Goal: Task Accomplishment & Management: Complete application form

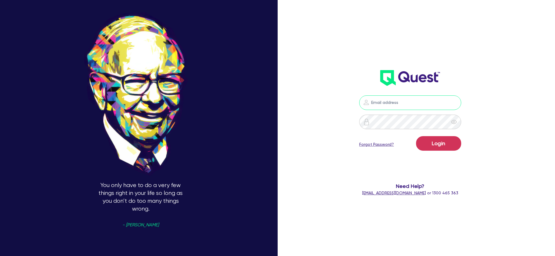
type input "[PERSON_NAME][EMAIL_ADDRESS][DOMAIN_NAME]"
click at [465, 149] on form "[PERSON_NAME][EMAIL_ADDRESS][DOMAIN_NAME] Login Forgot Password? Need Help? [EM…" at bounding box center [410, 146] width 149 height 101
click at [454, 147] on button "Login" at bounding box center [438, 143] width 45 height 15
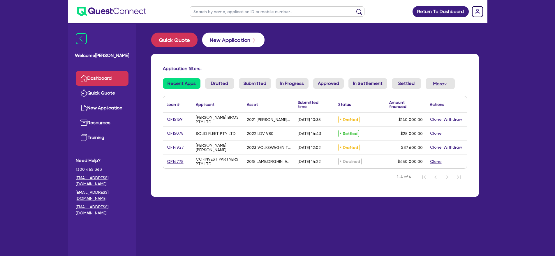
click at [230, 40] on button "New Application" at bounding box center [233, 40] width 62 height 15
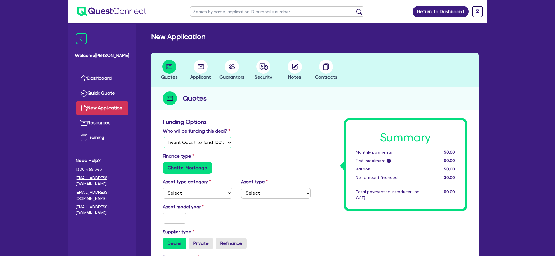
select select "Quest Finance - Platform Funding"
drag, startPoint x: 217, startPoint y: 151, endPoint x: 220, endPoint y: 141, distance: 10.7
select select "CARS_AND_LIGHT_TRUCKS"
select select "PASSENGER_VEHICLES"
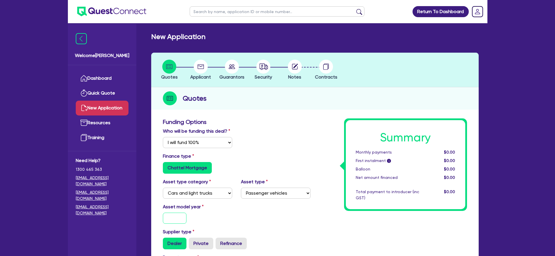
click at [179, 224] on input "text" at bounding box center [175, 218] width 24 height 11
type input "2025"
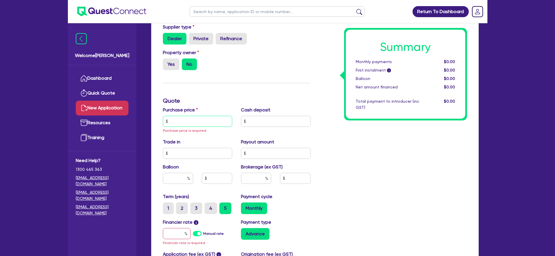
click at [193, 127] on input "text" at bounding box center [198, 121] width 70 height 11
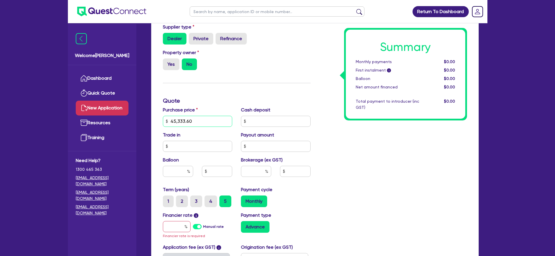
type input "45,333.60"
click at [273, 125] on input "text" at bounding box center [276, 121] width 70 height 11
type input "9,066.72"
type input "0"
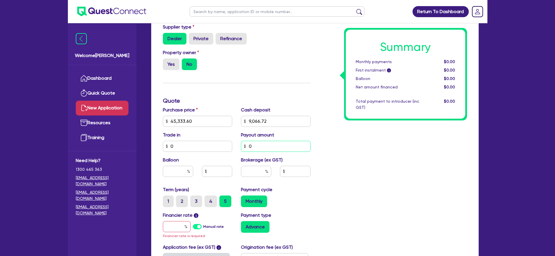
type input "0"
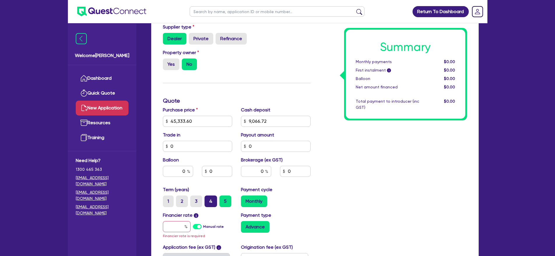
click at [213, 207] on label "4" at bounding box center [210, 202] width 13 height 12
click at [208, 199] on input "4" at bounding box center [206, 198] width 4 height 4
radio input "true"
click at [169, 232] on input "text" at bounding box center [177, 226] width 28 height 11
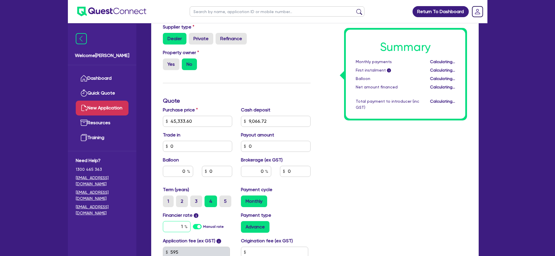
type input "11"
drag, startPoint x: 392, startPoint y: 141, endPoint x: 391, endPoint y: 126, distance: 15.2
click at [392, 141] on div "Summary Monthly payments i $939.72 First instalment i $1,594.22 Balloon $0.00 N…" at bounding box center [393, 101] width 156 height 375
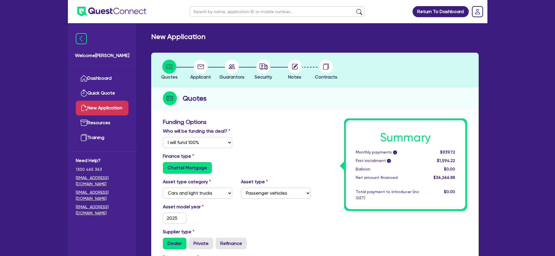
scroll to position [309, 0]
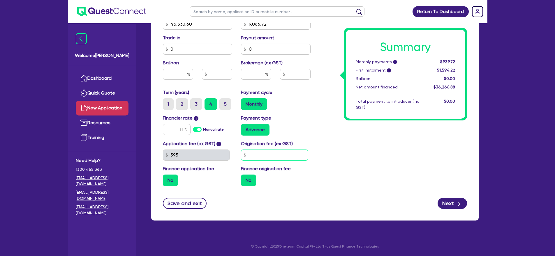
click at [266, 157] on input "text" at bounding box center [274, 155] width 67 height 11
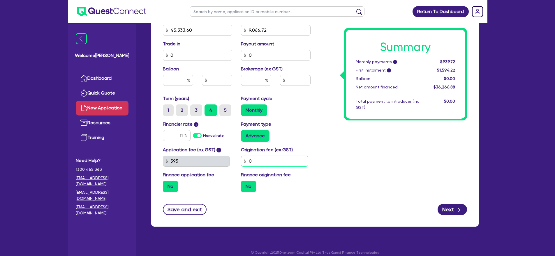
scroll to position [269, 0]
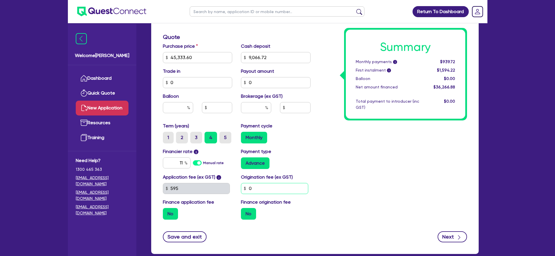
type input "0"
click at [425, 141] on div "Summary Monthly payments i $939.72 First instalment i $1,594.22 Balloon $0.00 N…" at bounding box center [393, 37] width 156 height 375
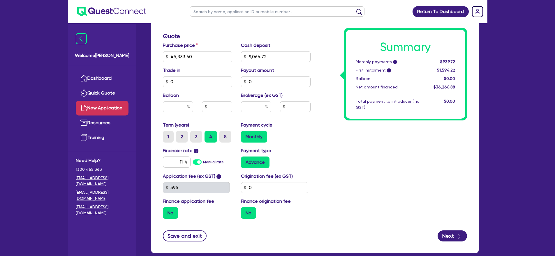
scroll to position [309, 0]
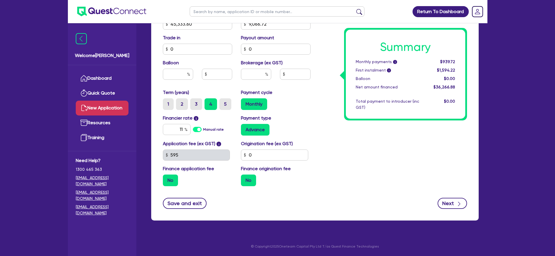
click at [450, 201] on button "Next" at bounding box center [451, 203] width 29 height 11
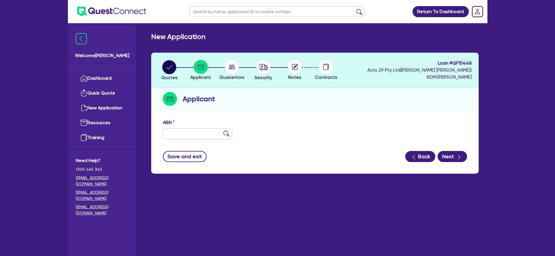
click at [426, 157] on button "Back" at bounding box center [420, 156] width 30 height 11
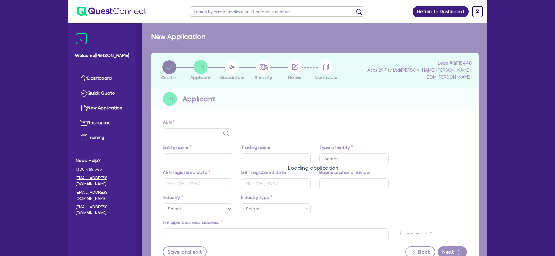
select select "Quest Finance - Platform Funding"
select select "CARS_AND_LIGHT_TRUCKS"
select select "PASSENGER_VEHICLES"
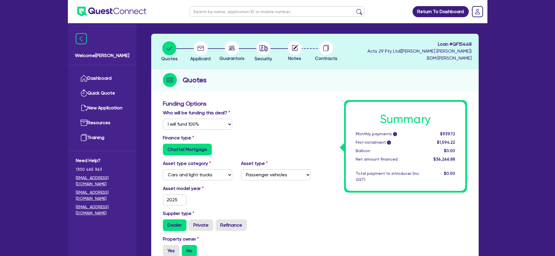
scroll to position [43, 0]
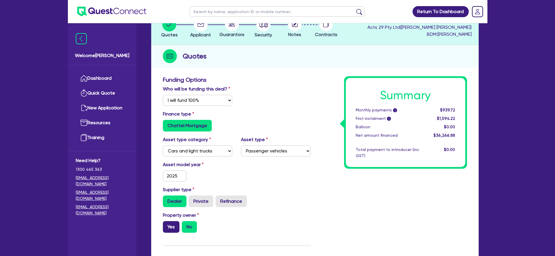
click at [173, 229] on label "Yes" at bounding box center [171, 227] width 17 height 12
click at [167, 225] on input "Yes" at bounding box center [165, 223] width 4 height 4
radio input "true"
type input "45,333.6"
type input "9,066.72"
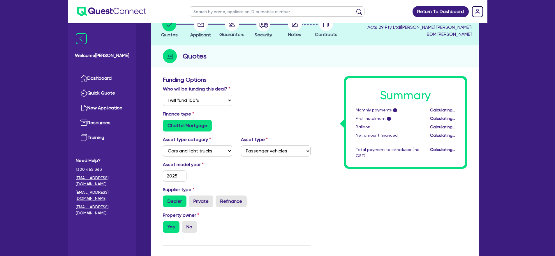
type input "45,333.6"
type input "9,066.72"
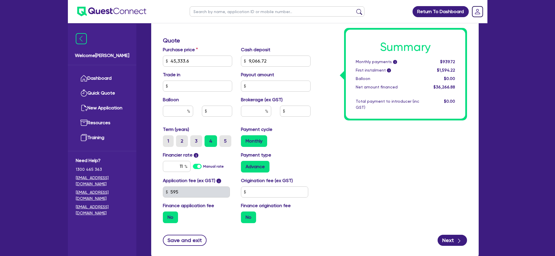
scroll to position [310, 0]
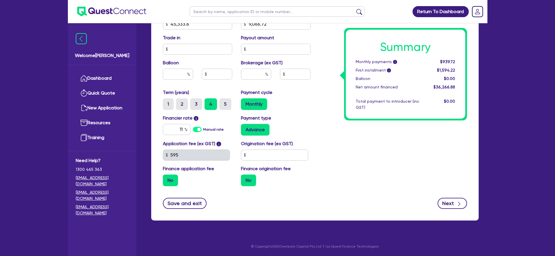
click at [453, 205] on button "Next" at bounding box center [451, 203] width 29 height 11
type input "45,333.6"
type input "9,066.72"
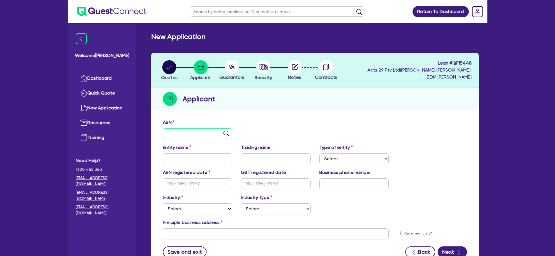
click at [172, 130] on input "text" at bounding box center [198, 133] width 70 height 11
click at [229, 132] on img at bounding box center [226, 134] width 6 height 6
click at [227, 134] on img at bounding box center [226, 134] width 6 height 6
click at [189, 138] on input "text" at bounding box center [198, 133] width 70 height 11
paste input "94 896 046 909"
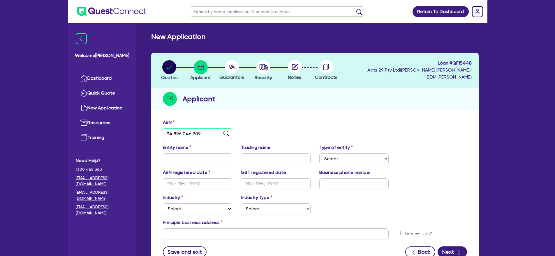
type input "94 896 046 909"
click at [227, 134] on img at bounding box center [226, 134] width 6 height 6
type input "GAO, ENTAO"
select select "SOLE_TRADER"
type input "[DATE]"
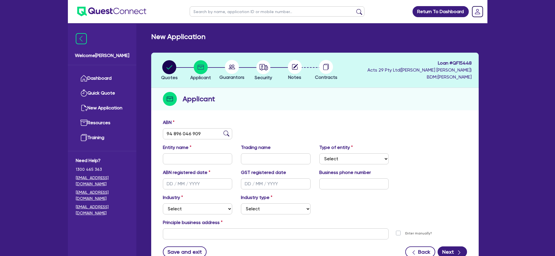
type input "[DATE]"
click at [281, 121] on div "ABN 94 896 046 909" at bounding box center [314, 131] width 313 height 25
select select "RETAIL_WHOLESALE_TRADE"
select select "HARDWARE_SUPPLIES"
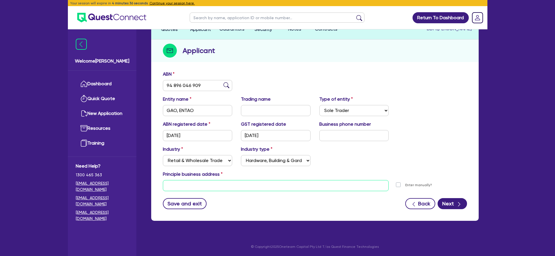
click at [236, 186] on input "text" at bounding box center [276, 185] width 226 height 11
click at [341, 183] on input "text" at bounding box center [276, 185] width 226 height 11
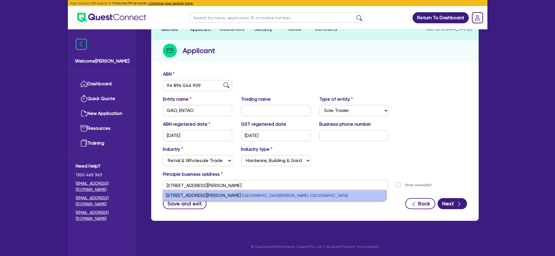
click at [248, 195] on li "[STREET_ADDRESS][PERSON_NAME][PERSON_NAME]" at bounding box center [274, 196] width 222 height 10
type input "[STREET_ADDRESS][PERSON_NAME][PERSON_NAME]"
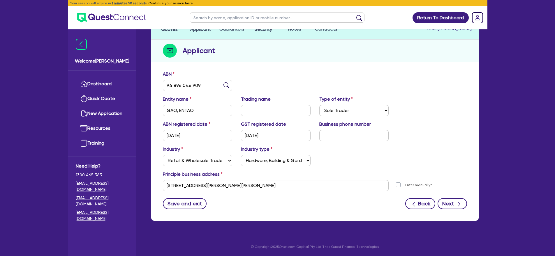
click at [452, 204] on button "Next" at bounding box center [451, 203] width 29 height 11
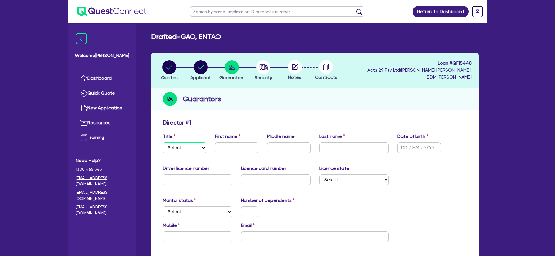
select select "MR"
drag, startPoint x: 182, startPoint y: 142, endPoint x: 233, endPoint y: 149, distance: 51.8
click at [233, 149] on div "Title Select Mr Mrs Ms Miss Dr First name Middle name Last name Date of birth" at bounding box center [314, 145] width 313 height 25
type input "Entao"
type input "[PERSON_NAME]"
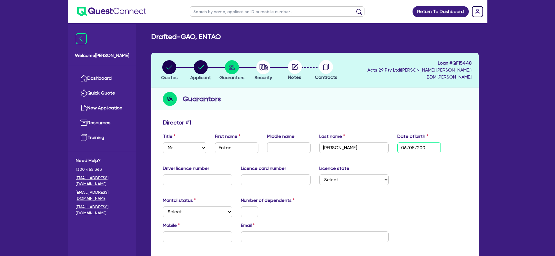
type input "[DATE]"
type input "048784280"
click at [278, 180] on input "text" at bounding box center [276, 179] width 70 height 11
type input "P4660645"
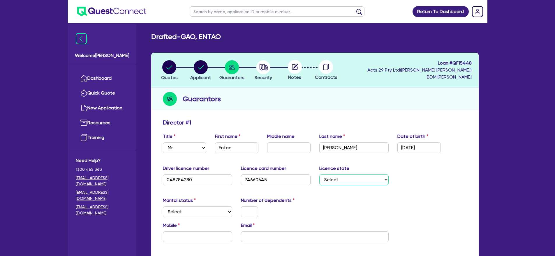
select select "VIC"
select select "SINGLE"
click at [245, 213] on input "text" at bounding box center [249, 211] width 17 height 11
paste input "2"
type input "0"
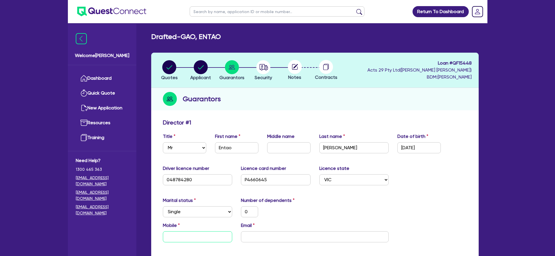
type input "2"
type input "0"
paste input "[EMAIL_ADDRESS][DOMAIN_NAME]"
type input "0"
type input "[EMAIL_ADDRESS][DOMAIN_NAME]"
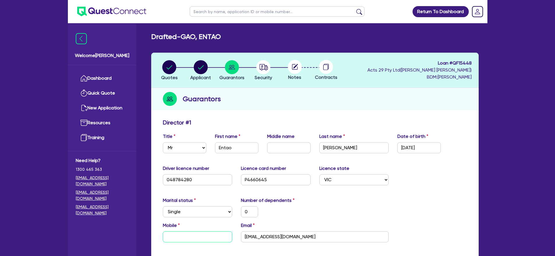
click at [188, 239] on input "text" at bounding box center [198, 237] width 70 height 11
paste input "0451 030 458"
type input "0"
type input "0451 030 458"
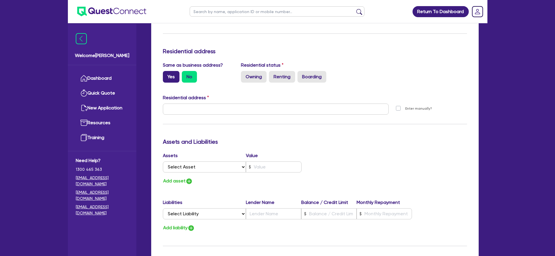
click at [168, 80] on label "Yes" at bounding box center [171, 77] width 17 height 12
click at [167, 75] on input "Yes" at bounding box center [165, 73] width 4 height 4
radio input "true"
type input "0"
type input "0451 030 458"
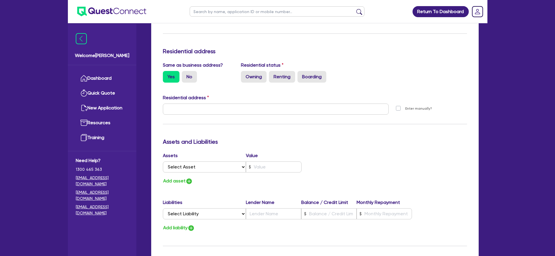
type input "[STREET_ADDRESS][PERSON_NAME][PERSON_NAME]"
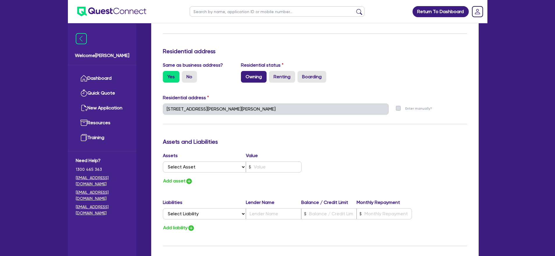
click at [254, 78] on label "Owning" at bounding box center [254, 77] width 26 height 12
click at [245, 75] on input "Owning" at bounding box center [243, 73] width 4 height 4
radio input "true"
type input "0"
type input "0451 030 458"
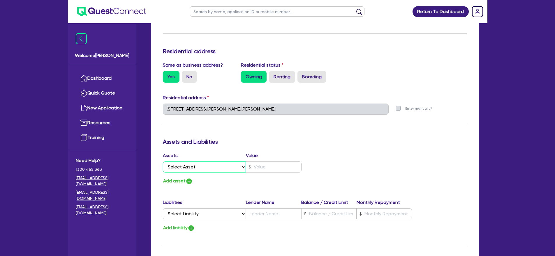
select select "CASH"
type input "0"
type input "0451 030 458"
click at [257, 167] on input "text" at bounding box center [274, 167] width 56 height 11
type input "0"
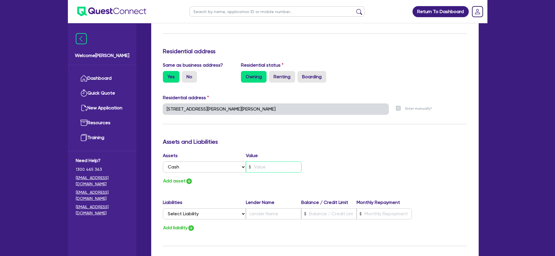
type input "0451 030 458"
type input "1"
type input "0"
type input "0451 030 458"
type input "10"
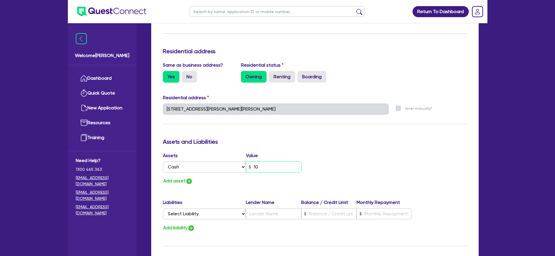
type input "0"
type input "0451 030 458"
type input "100"
type input "0"
type input "0451 030 458"
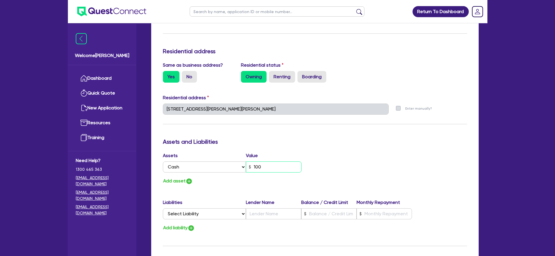
type input "1,000"
type input "0"
type input "0451 030 458"
type input "10,000"
type input "0"
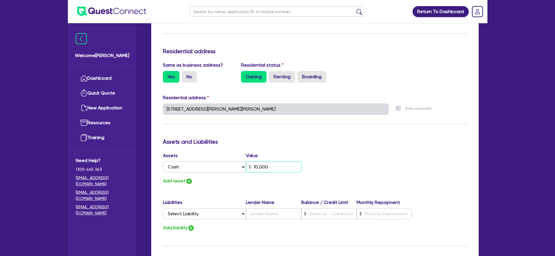
type input "0451 030 458"
type input "100,000"
click at [178, 181] on button "Add asset" at bounding box center [178, 181] width 30 height 8
type input "0"
type input "0451 030 458"
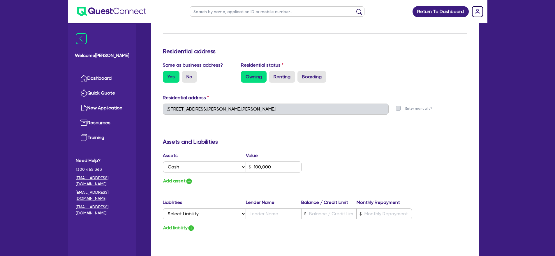
type input "100,000"
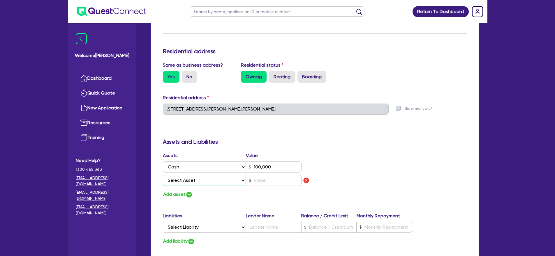
select select "PROPERTY"
type input "0"
type input "0451 030 458"
type input "100,000"
click at [288, 180] on input "text" at bounding box center [274, 180] width 56 height 11
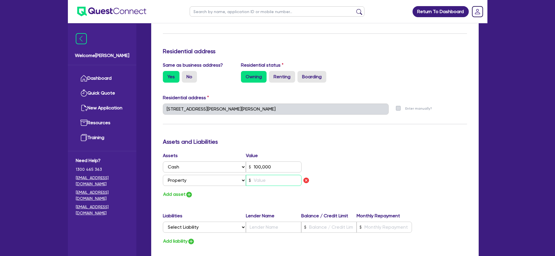
type input "0"
type input "0451 030 458"
type input "100,000"
type input "1"
type input "0"
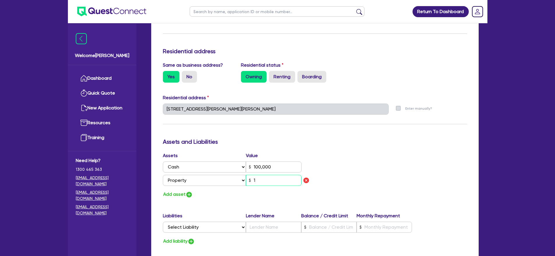
type input "0451 030 458"
type input "100,000"
type input "12"
type input "0"
type input "0451 030 458"
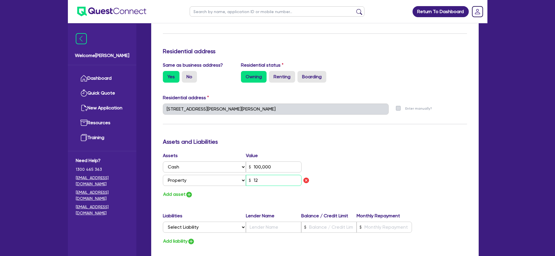
type input "100,000"
type input "120"
type input "0"
type input "0451 030 458"
type input "100,000"
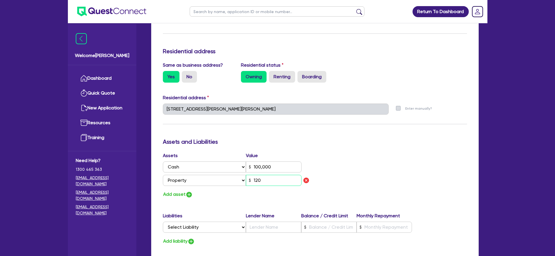
type input "1,200"
type input "0"
type input "0451 030 458"
type input "100,000"
type input "12,000"
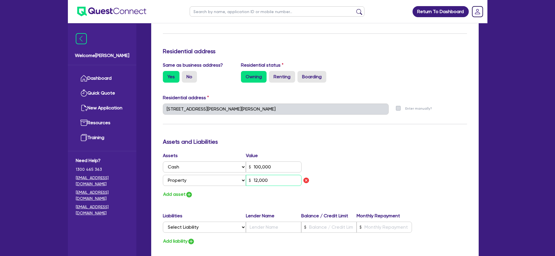
type input "0"
type input "0451 030 458"
type input "100,000"
type input "120,000"
type input "0"
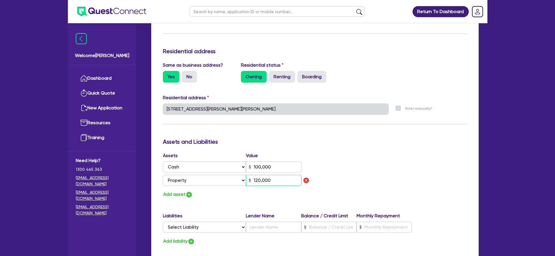
type input "0451 030 458"
type input "100,000"
type input "1,200,000"
select select "MORTGAGE"
type input "0"
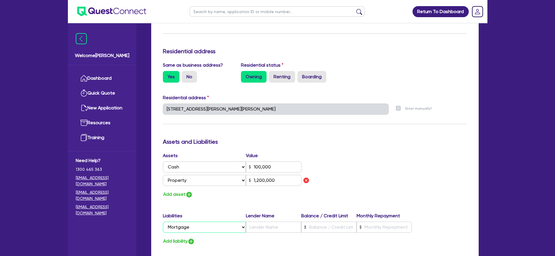
type input "0451 030 458"
type input "100,000"
type input "1,200,000"
type input "0"
type input "0451 030 458"
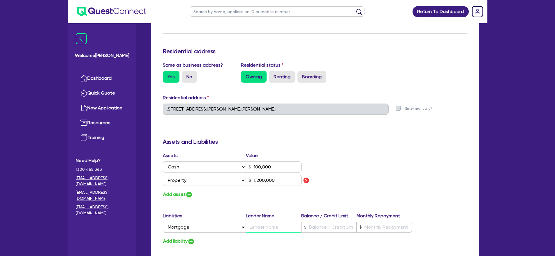
type input "100,000"
type input "A"
type input "1,200,000"
type input "0"
type input "0451 030 458"
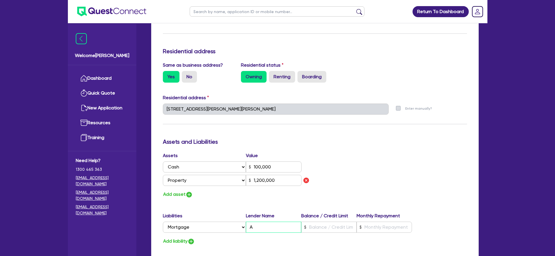
type input "100,000"
type input "AN"
type input "1,200,000"
type input "0"
type input "0451 030 458"
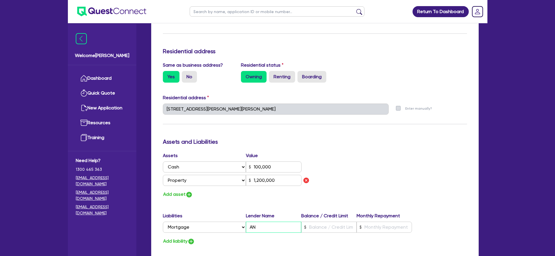
type input "100,000"
type input "ANZ"
type input "1,200,000"
type input "ANZ"
type input "0"
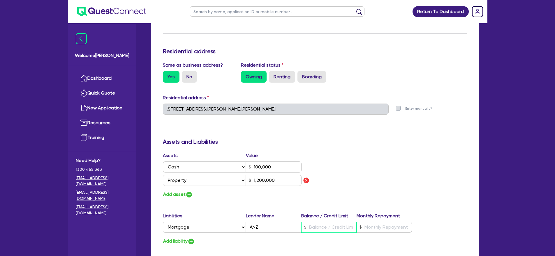
type input "0451 030 458"
type input "100,000"
type input "6"
type input "1,200,000"
type input "0"
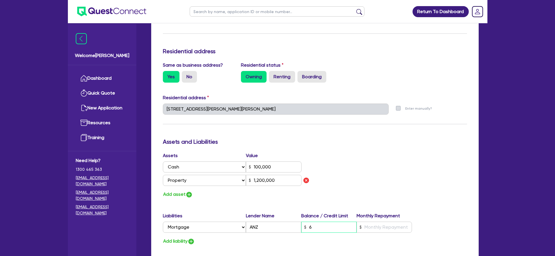
type input "0451 030 458"
type input "100,000"
type input "65"
type input "1,200,000"
type input "0"
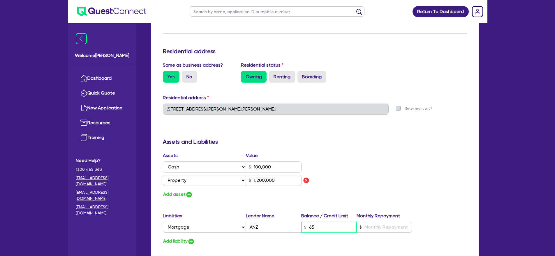
type input "0451 030 458"
type input "100,000"
type input "650"
type input "1,200,000"
type input "0"
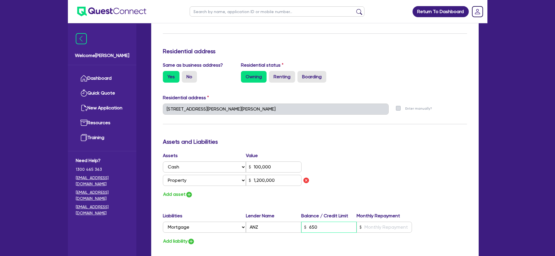
type input "0451 030 458"
type input "100,000"
type input "6,500"
type input "1,200,000"
type input "0"
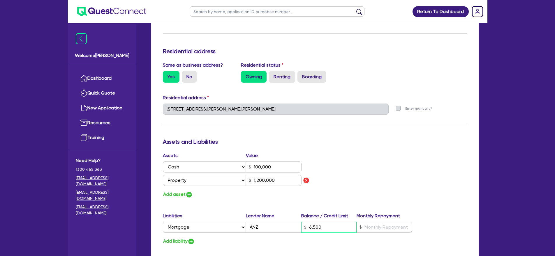
type input "0451 030 458"
type input "100,000"
type input "65,000"
type input "1,200,000"
type input "0"
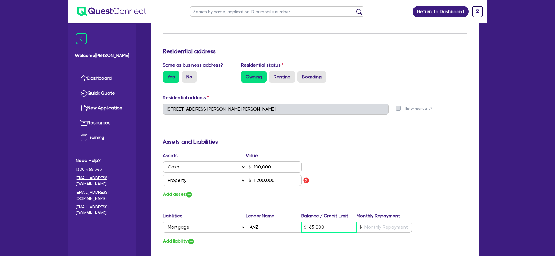
type input "0451 030 458"
type input "100,000"
type input "650,000"
type input "1,200,000"
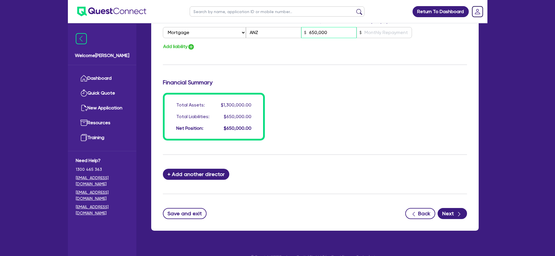
scroll to position [432, 0]
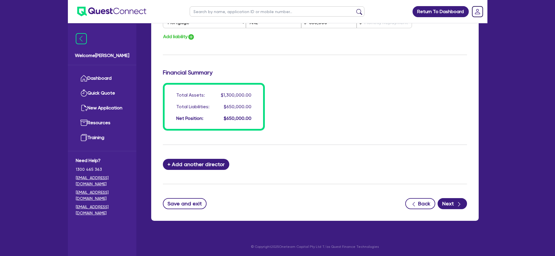
click at [337, 159] on div "+ Add another director" at bounding box center [314, 164] width 313 height 11
click at [456, 202] on div "button" at bounding box center [459, 203] width 6 height 7
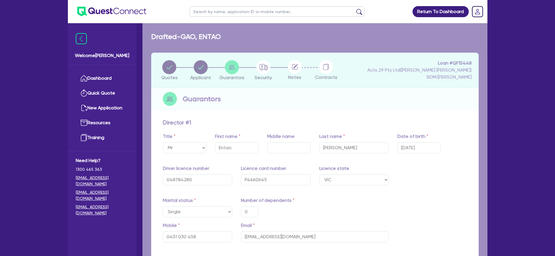
select select "CARS_AND_LIGHT_TRUCKS"
select select "PASSENGER_VEHICLES"
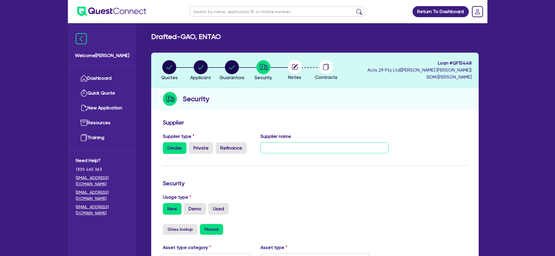
click at [333, 150] on input "text" at bounding box center [324, 147] width 128 height 11
click at [296, 154] on div "Supplier name BYD" at bounding box center [324, 143] width 137 height 21
click at [308, 143] on input "BYD" at bounding box center [324, 147] width 128 height 11
type input "BYD [GEOGRAPHIC_DATA]"
click at [306, 189] on div "Security" at bounding box center [314, 184] width 313 height 9
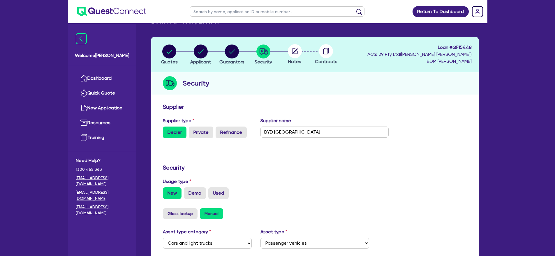
scroll to position [43, 0]
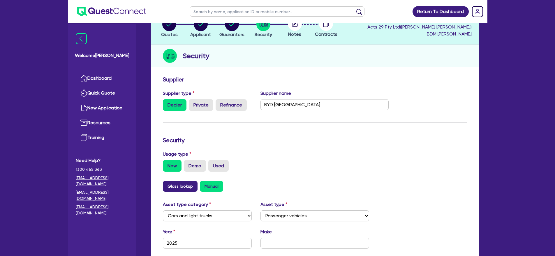
click at [186, 192] on button "Glass lookup" at bounding box center [180, 186] width 35 height 11
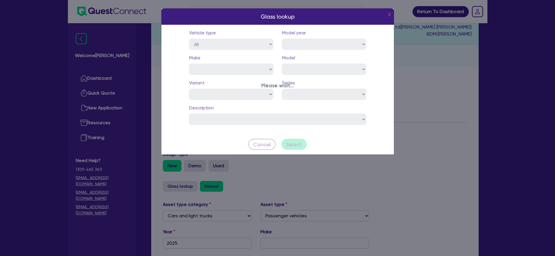
select select "2025"
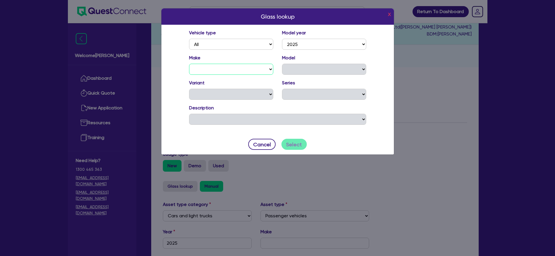
select select "BYD"
select select "SL6"
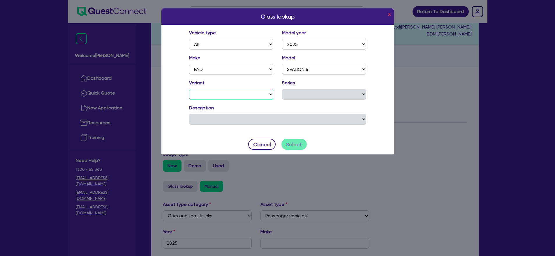
select select "ESSENTIAL"
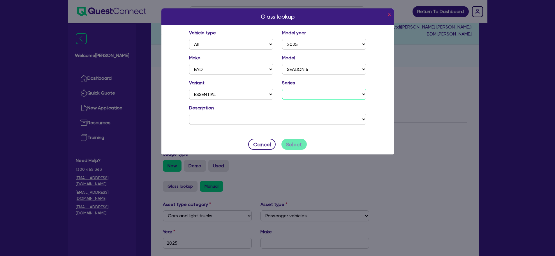
select select "25"
select select "0G2V25"
drag, startPoint x: 273, startPoint y: 118, endPoint x: 299, endPoint y: 146, distance: 38.9
click at [299, 146] on div "Glass lookup x Vehicle type All Model year [DATE] 2024 2023 2022 2021 2020 2019…" at bounding box center [277, 81] width 233 height 147
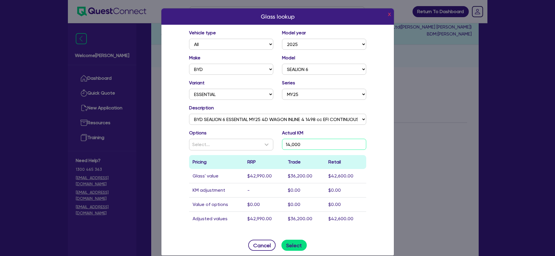
click at [299, 145] on input "14,000" at bounding box center [324, 144] width 84 height 11
type input "0"
click at [259, 144] on div "Glass lookup x Vehicle type All Model year [DATE] 2024 2023 2022 2021 2020 2019…" at bounding box center [277, 132] width 233 height 248
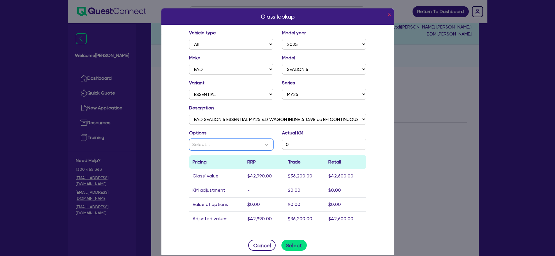
click at [259, 144] on div "Select..." at bounding box center [227, 144] width 71 height 7
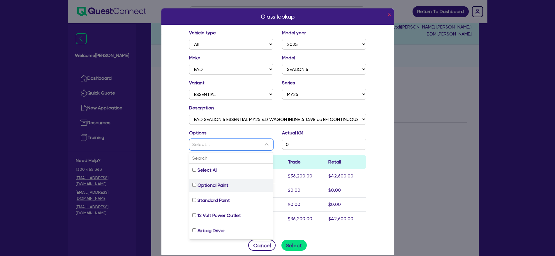
click at [192, 186] on input "Optional Paint" at bounding box center [194, 185] width 4 height 4
checkbox input "true"
click at [321, 195] on td "$0.00" at bounding box center [304, 190] width 41 height 14
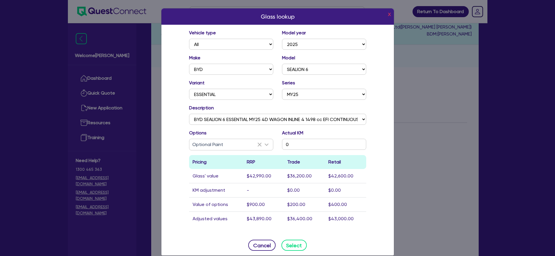
click at [293, 244] on button "Select" at bounding box center [293, 245] width 25 height 11
type input "BYD"
type input "SEALION 6"
type input "14,000"
type input "$43,890"
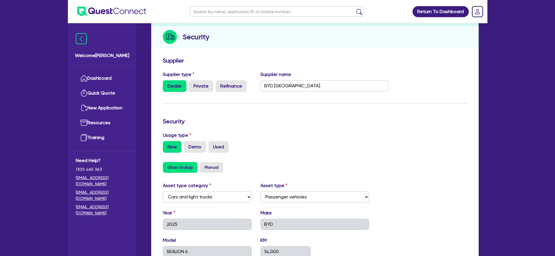
scroll to position [227, 0]
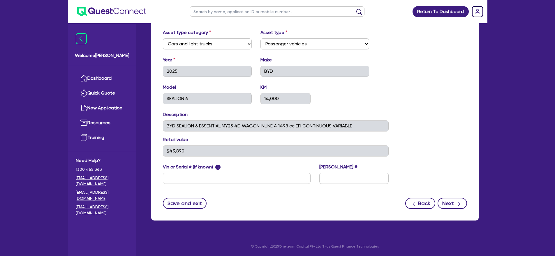
click at [455, 205] on button "Next" at bounding box center [451, 203] width 29 height 11
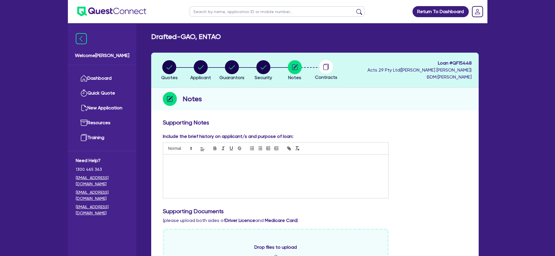
scroll to position [220, 0]
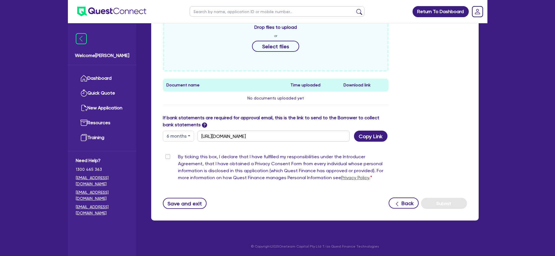
click at [178, 157] on label "By ticking this box, I declare that I have fulfilled my responsibilities under …" at bounding box center [283, 168] width 211 height 30
click at [167, 157] on input "By ticking this box, I declare that I have fulfilled my responsibilities under …" at bounding box center [165, 156] width 5 height 6
click at [178, 158] on label "By ticking this box, I declare that I have fulfilled my responsibilities under …" at bounding box center [283, 168] width 211 height 30
click at [167, 158] on input "By ticking this box, I declare that I have fulfilled my responsibilities under …" at bounding box center [165, 156] width 5 height 6
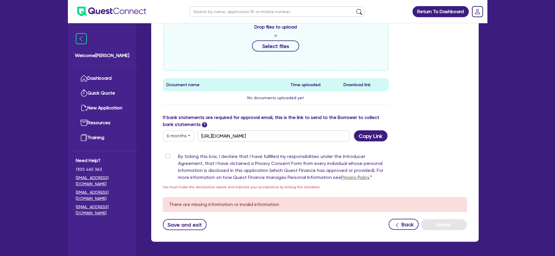
click at [178, 158] on label "By ticking this box, I declare that I have fulfilled my responsibilities under …" at bounding box center [283, 168] width 211 height 30
click at [167, 158] on input "By ticking this box, I declare that I have fulfilled my responsibilities under …" at bounding box center [165, 156] width 5 height 6
checkbox input "true"
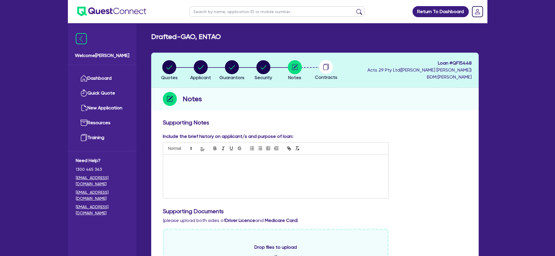
scroll to position [1, 0]
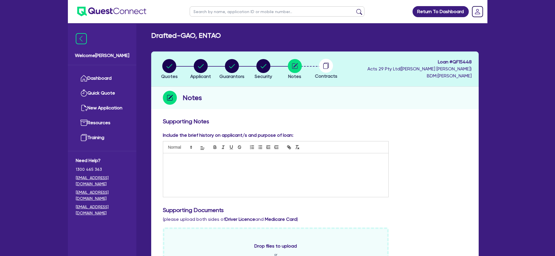
click at [229, 185] on div at bounding box center [275, 175] width 225 height 44
click at [446, 162] on div "Include the brief history on applicant/s and purpose of loan: Client buying a v…" at bounding box center [314, 167] width 313 height 70
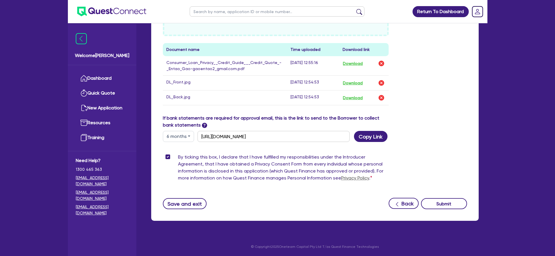
click at [444, 202] on button "Submit" at bounding box center [444, 203] width 46 height 11
